Goal: Find contact information: Find contact information

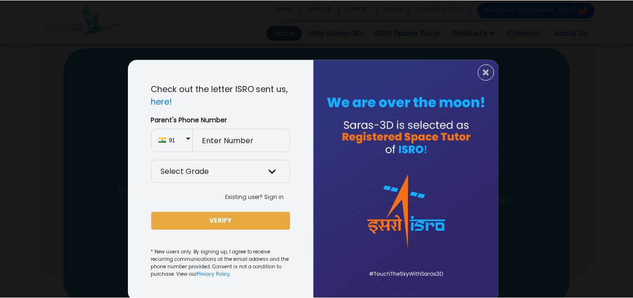
scroll to position [995, 0]
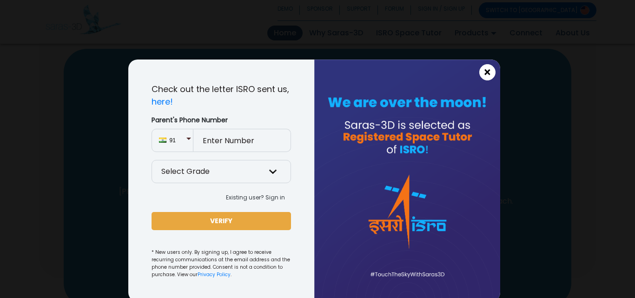
click at [485, 73] on span "×" at bounding box center [487, 72] width 8 height 12
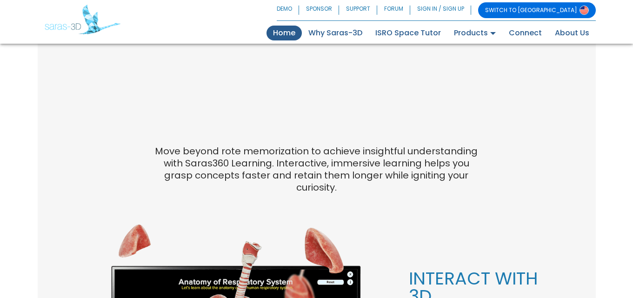
scroll to position [530, 0]
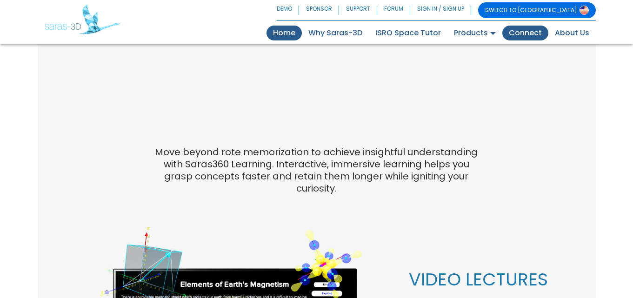
click at [521, 29] on link "Connect" at bounding box center [525, 33] width 46 height 15
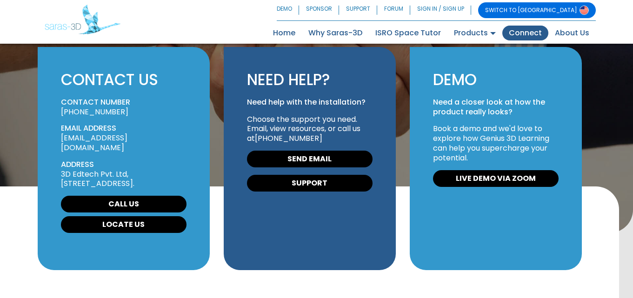
scroll to position [56, 0]
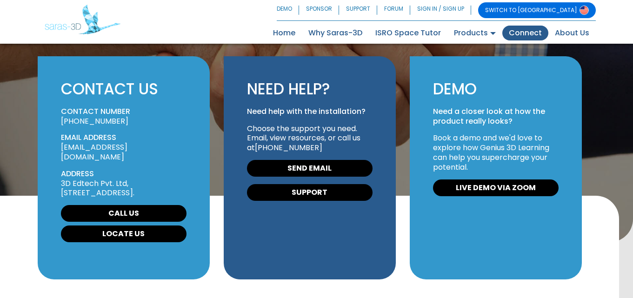
click at [87, 118] on link "+91 63559 49931" at bounding box center [94, 121] width 67 height 11
drag, startPoint x: 122, startPoint y: 121, endPoint x: 75, endPoint y: 119, distance: 47.0
click at [75, 119] on p "+91 63559 49931" at bounding box center [124, 122] width 126 height 10
copy link "63559 49931"
